Goal: Check status: Check status

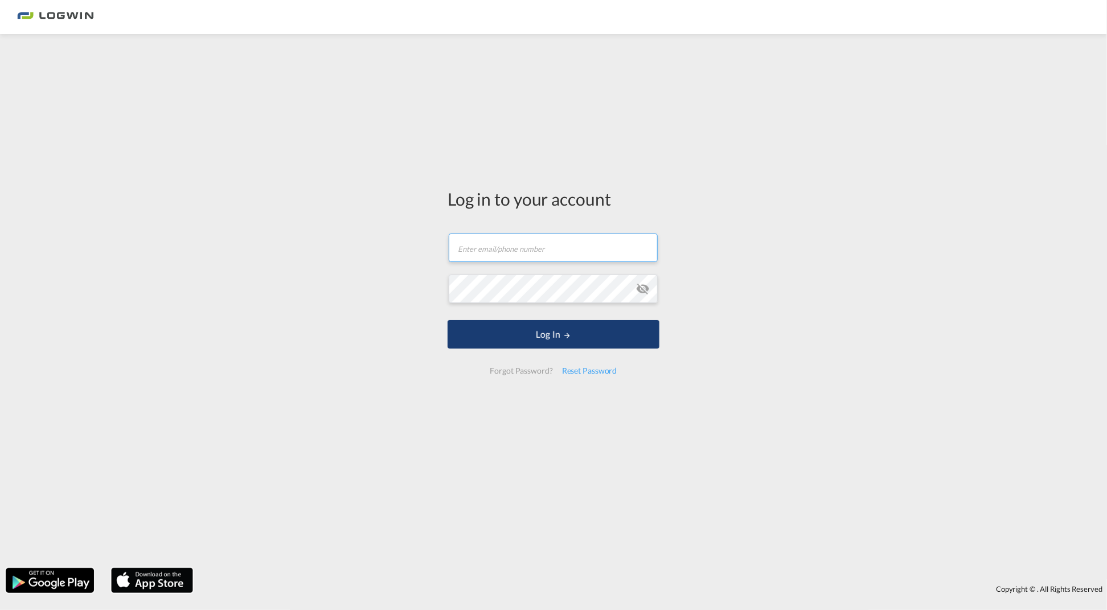
type input "[PERSON_NAME][EMAIL_ADDRESS][PERSON_NAME][DOMAIN_NAME]"
click at [540, 331] on button "Log In" at bounding box center [554, 334] width 212 height 28
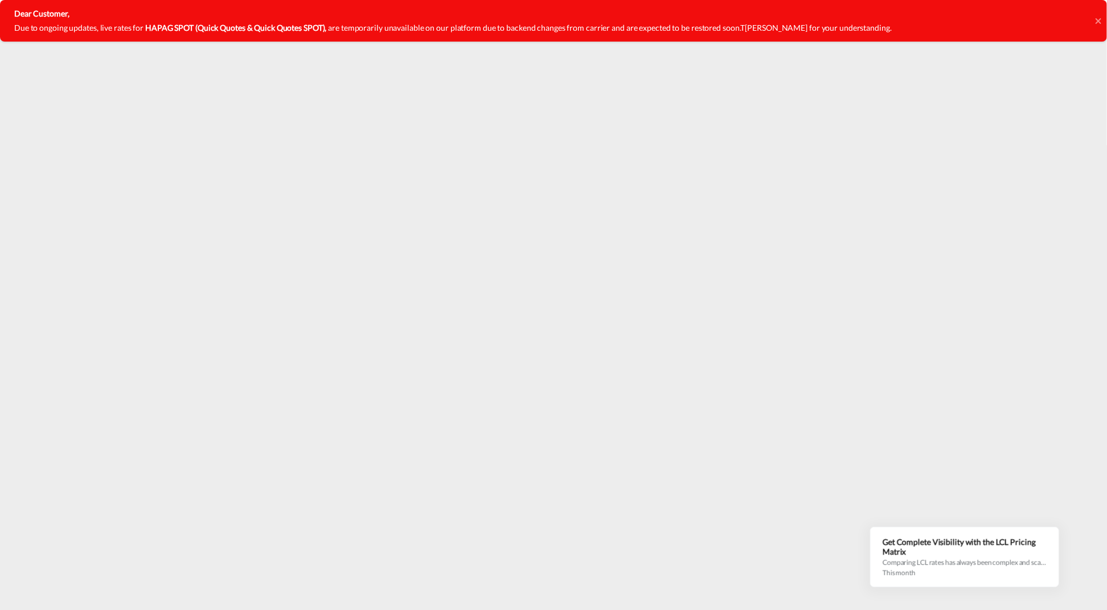
click at [1100, 22] on icon at bounding box center [1098, 21] width 6 height 6
